Goal: Information Seeking & Learning: Learn about a topic

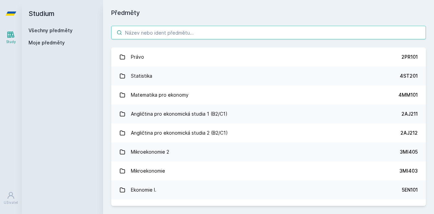
click at [184, 31] on input "search" at bounding box center [268, 33] width 315 height 14
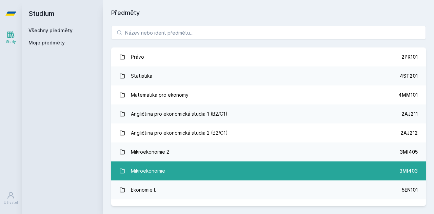
click at [185, 173] on link "Mikroekonomie 3MI403" at bounding box center [268, 170] width 315 height 19
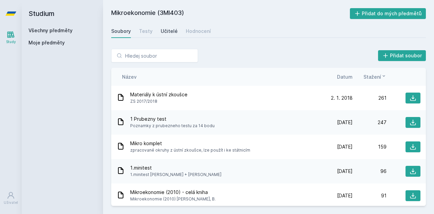
click at [168, 28] on div "Učitelé" at bounding box center [169, 31] width 17 height 7
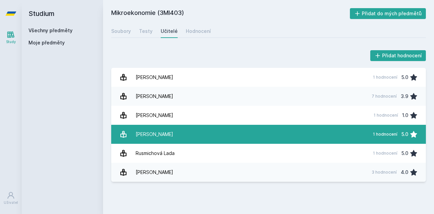
click at [393, 134] on div "1 hodnocení" at bounding box center [385, 134] width 24 height 5
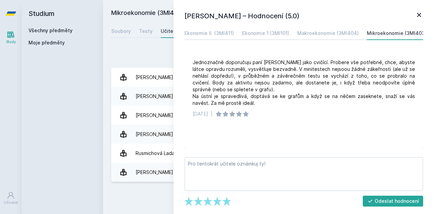
click at [418, 18] on icon at bounding box center [419, 15] width 8 height 8
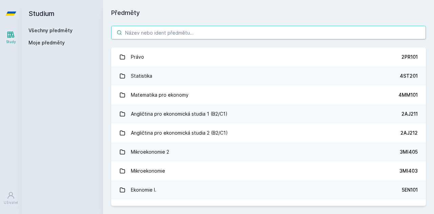
click at [148, 30] on input "search" at bounding box center [268, 33] width 315 height 14
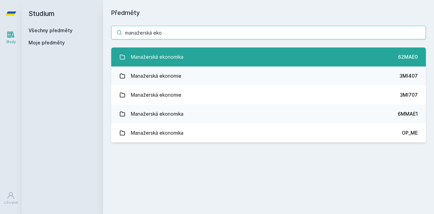
type input "manažerská eko"
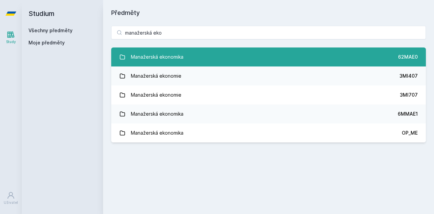
click at [207, 56] on link "Manažerská ekonomika 62MAE0" at bounding box center [268, 56] width 315 height 19
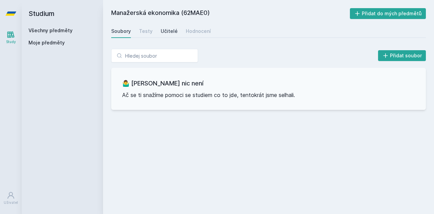
click at [163, 29] on div "Učitelé" at bounding box center [169, 31] width 17 height 7
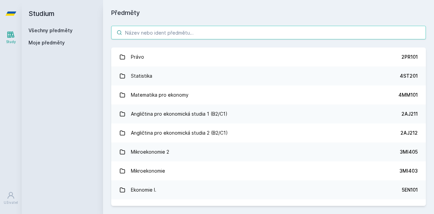
click at [142, 34] on input "search" at bounding box center [268, 33] width 315 height 14
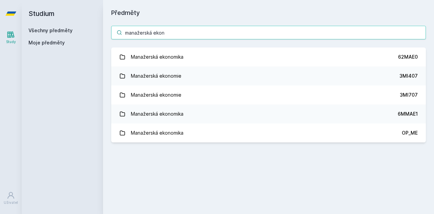
drag, startPoint x: 174, startPoint y: 32, endPoint x: 106, endPoint y: 36, distance: 68.6
click at [106, 36] on div "manažerská ekon Manažerská ekonomika 62MAE0 Manažerská ekonomie 3MI407 Manažers…" at bounding box center [268, 84] width 331 height 133
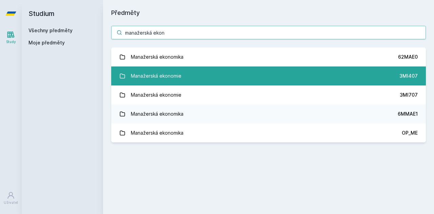
type input "manažerská ekon"
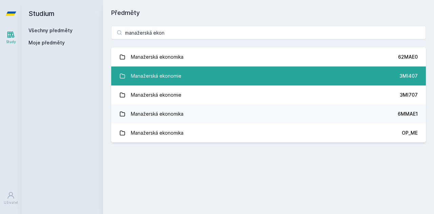
click at [140, 74] on div "Manažerská ekonomie" at bounding box center [156, 76] width 51 height 14
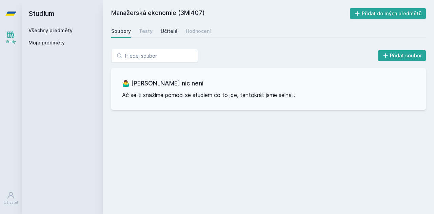
click at [163, 31] on div "Učitelé" at bounding box center [169, 31] width 17 height 7
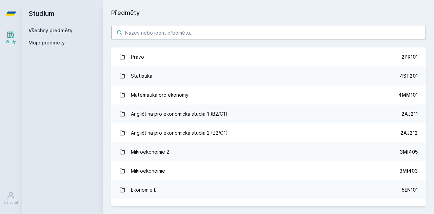
click at [158, 30] on input "search" at bounding box center [268, 33] width 315 height 14
paste input "manažerská ekon"
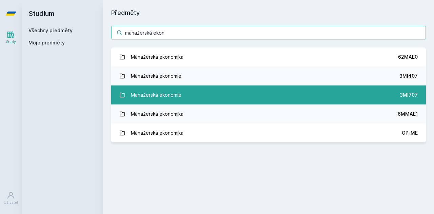
type input "manažerská ekon"
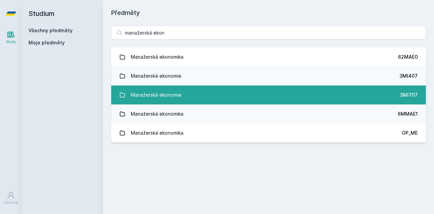
click at [187, 99] on link "Manažerská ekonomie 3MI707" at bounding box center [268, 94] width 315 height 19
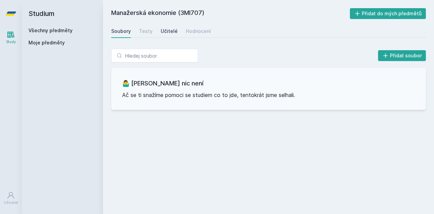
click at [171, 30] on div "Učitelé" at bounding box center [169, 31] width 17 height 7
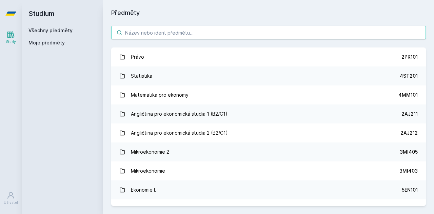
click at [150, 33] on input "search" at bounding box center [268, 33] width 315 height 14
paste input "manažerská ekon"
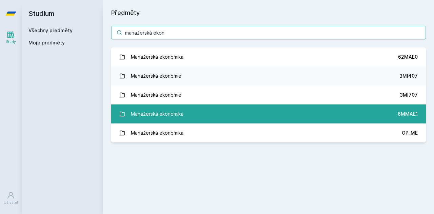
type input "manažerská ekon"
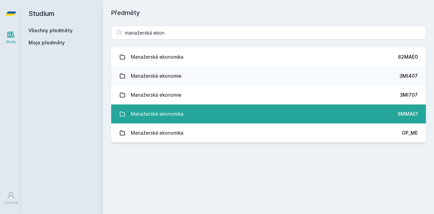
click at [199, 117] on link "Manažerská ekonomika 6MMAE1" at bounding box center [268, 113] width 315 height 19
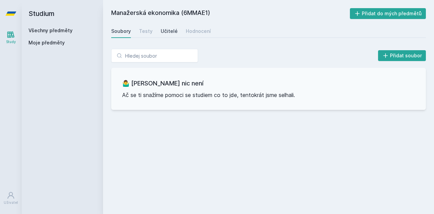
click at [170, 29] on div "Učitelé" at bounding box center [169, 31] width 17 height 7
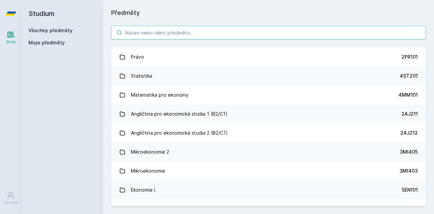
click at [155, 31] on input "search" at bounding box center [268, 33] width 315 height 14
paste input "manažerská ekon"
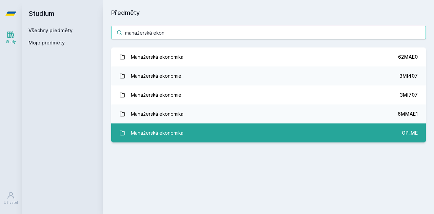
type input "manažerská ekon"
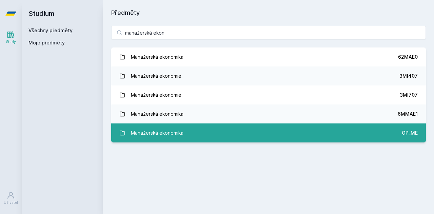
click at [197, 138] on link "Manažerská ekonomika OP_ME" at bounding box center [268, 132] width 315 height 19
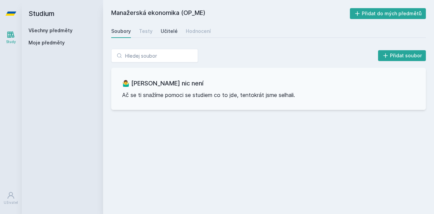
click at [168, 29] on div "Učitelé" at bounding box center [169, 31] width 17 height 7
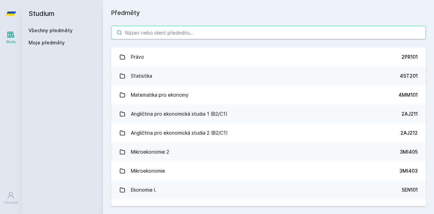
click at [148, 31] on input "search" at bounding box center [268, 33] width 315 height 14
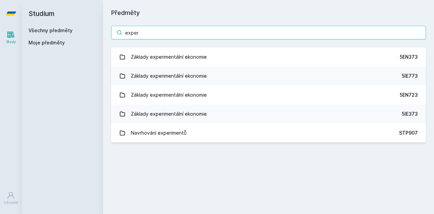
type input "exper"
drag, startPoint x: 155, startPoint y: 31, endPoint x: 87, endPoint y: 35, distance: 67.3
click at [87, 35] on div "Studium Všechny předměty Moje předměty Předměty exper Základy experimentální ek…" at bounding box center [228, 107] width 412 height 214
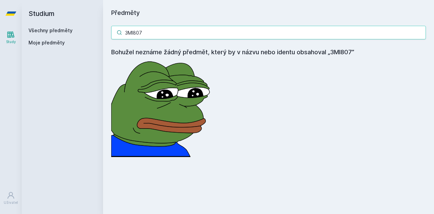
drag, startPoint x: 153, startPoint y: 31, endPoint x: 128, endPoint y: 33, distance: 25.5
click at [128, 33] on input "3MI807" at bounding box center [268, 33] width 315 height 14
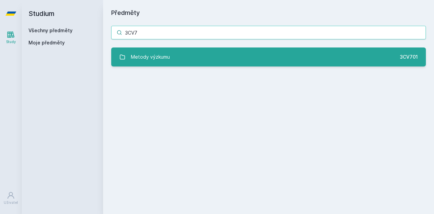
type input "3CV7"
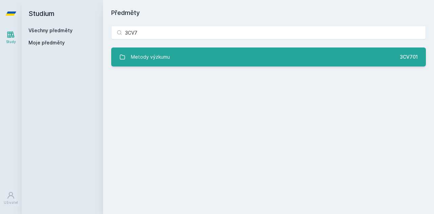
click at [175, 61] on link "Metody výzkumu 3CV701" at bounding box center [268, 56] width 315 height 19
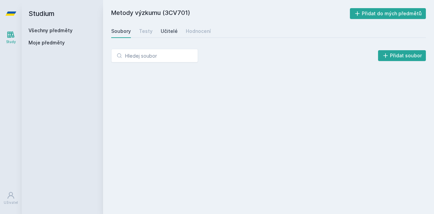
click at [168, 30] on div "Učitelé" at bounding box center [169, 31] width 17 height 7
